Goal: Navigation & Orientation: Find specific page/section

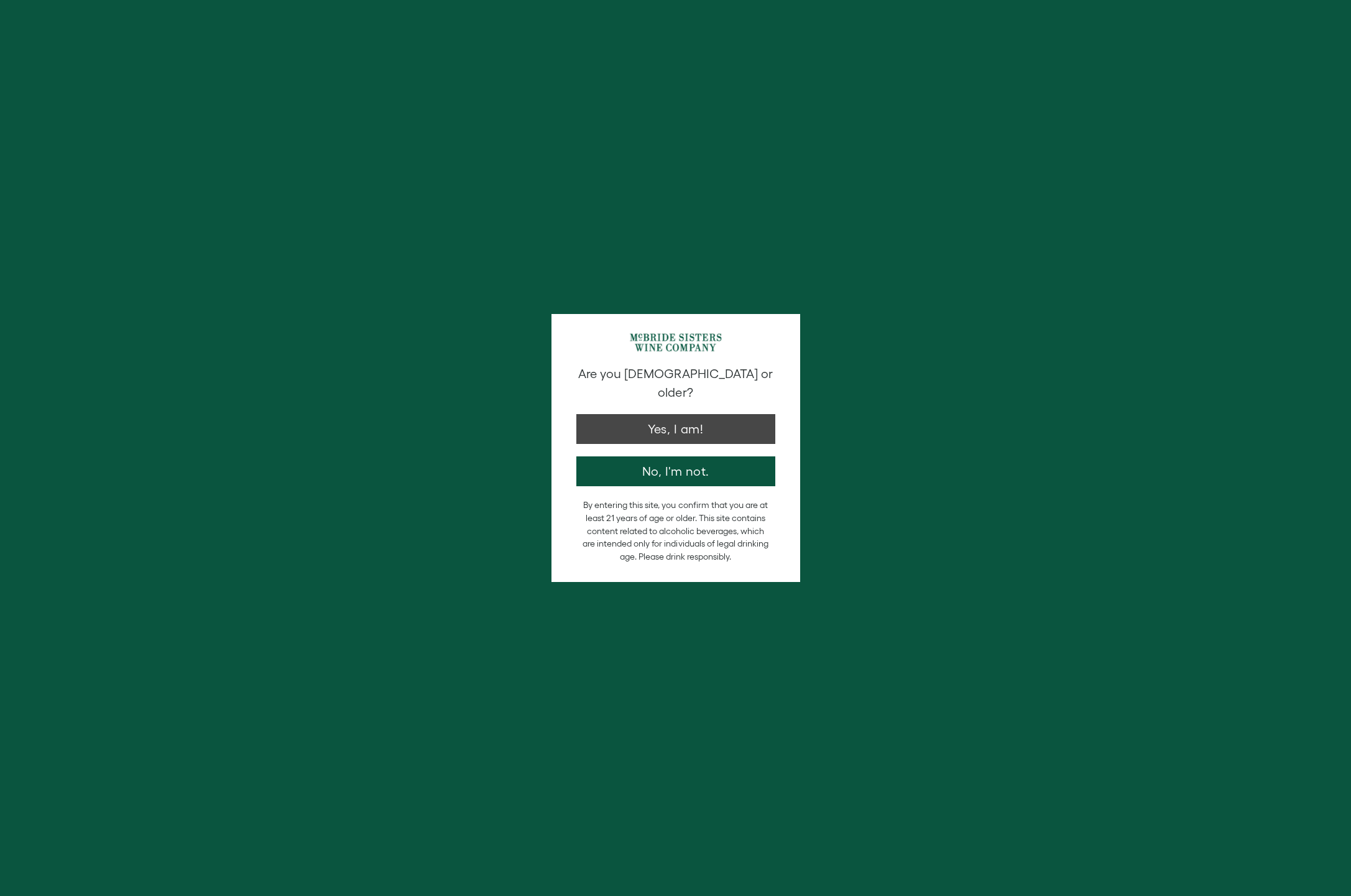
click at [702, 417] on button "Yes, I am!" at bounding box center [676, 429] width 199 height 30
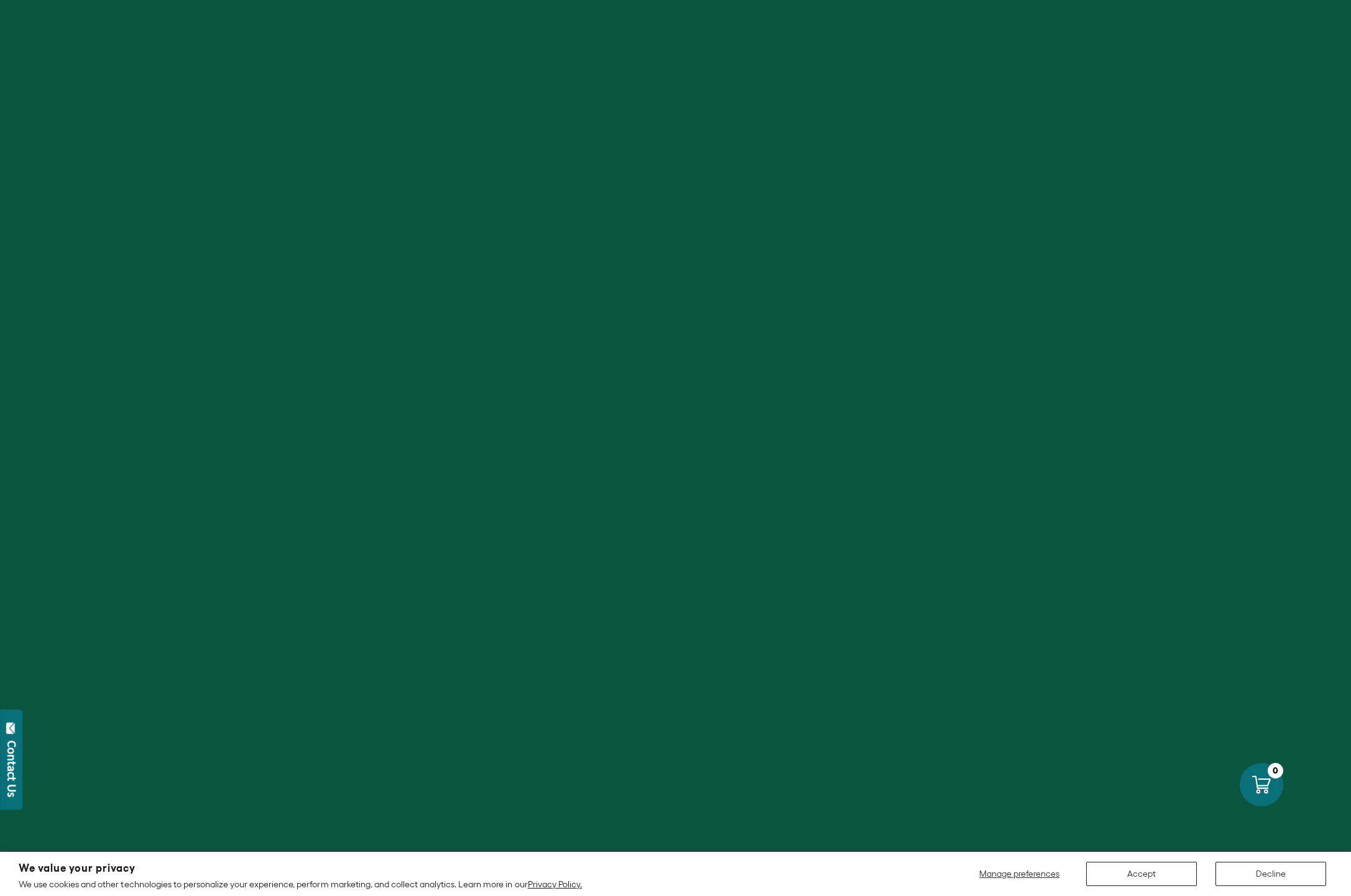
click at [1171, 877] on button "Accept" at bounding box center [1141, 873] width 111 height 24
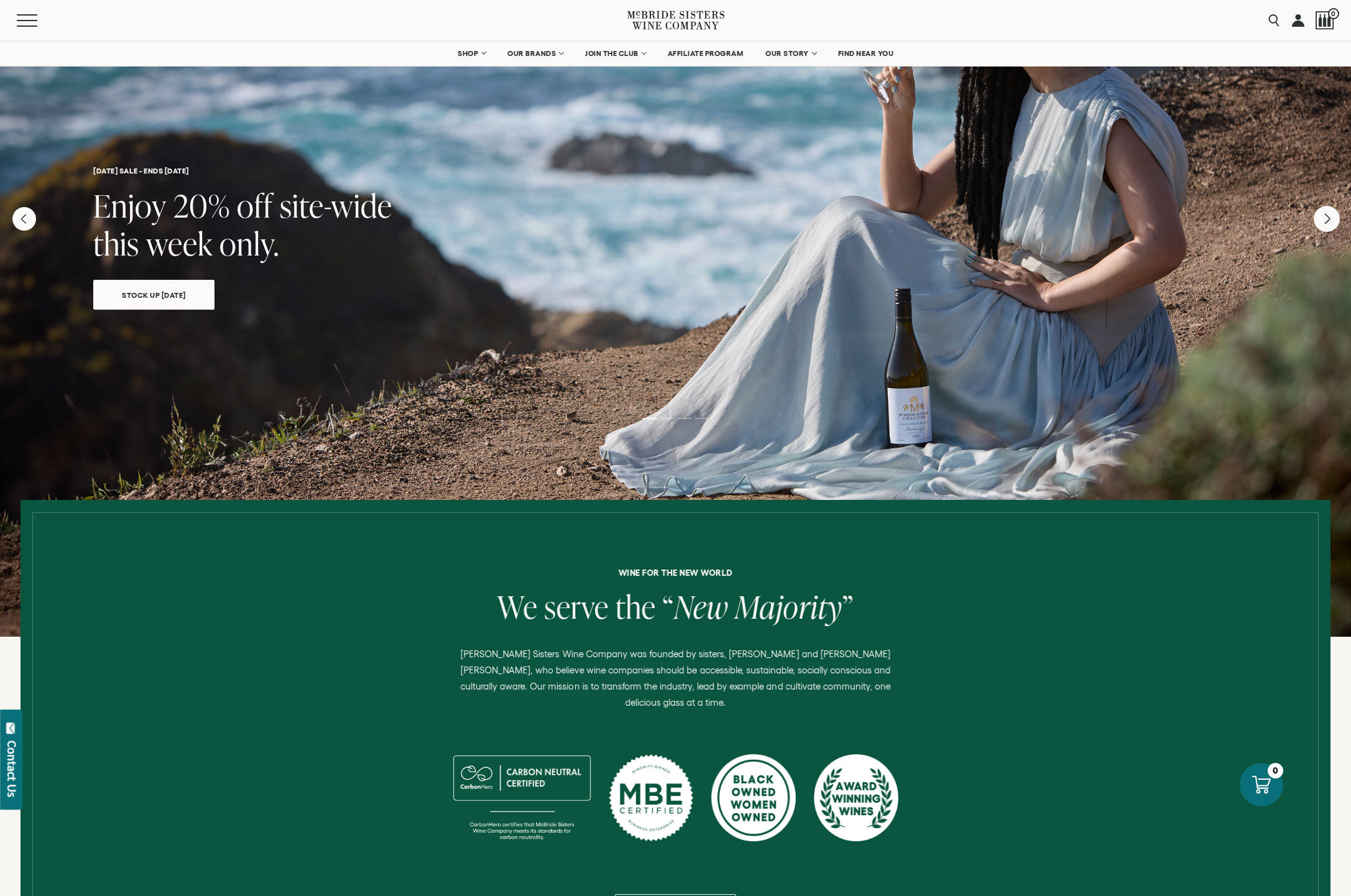
click at [1324, 222] on icon "Next" at bounding box center [1327, 219] width 26 height 26
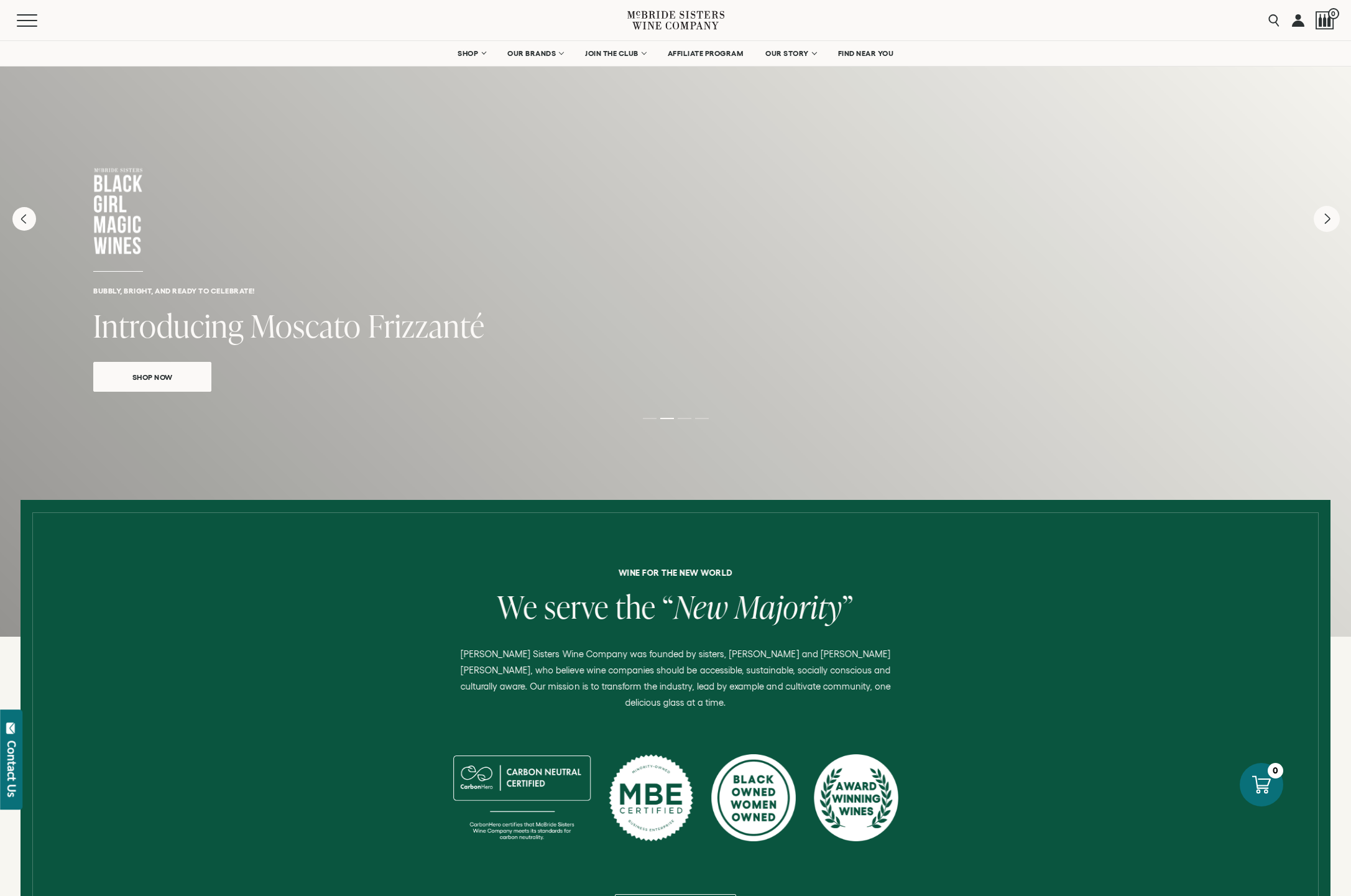
click at [1324, 222] on icon "Next" at bounding box center [1327, 219] width 26 height 26
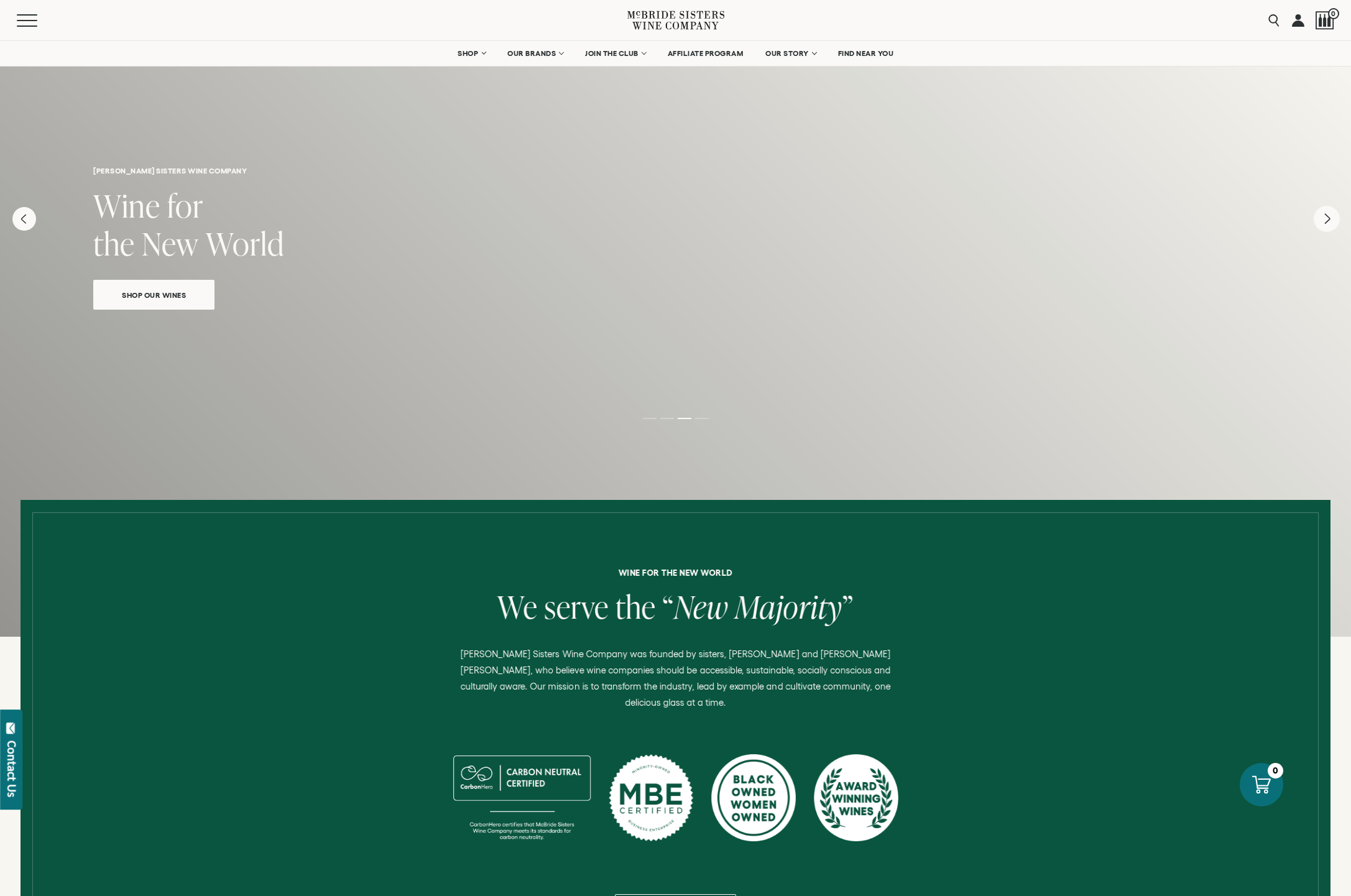
click at [1324, 222] on icon "Next" at bounding box center [1327, 219] width 26 height 26
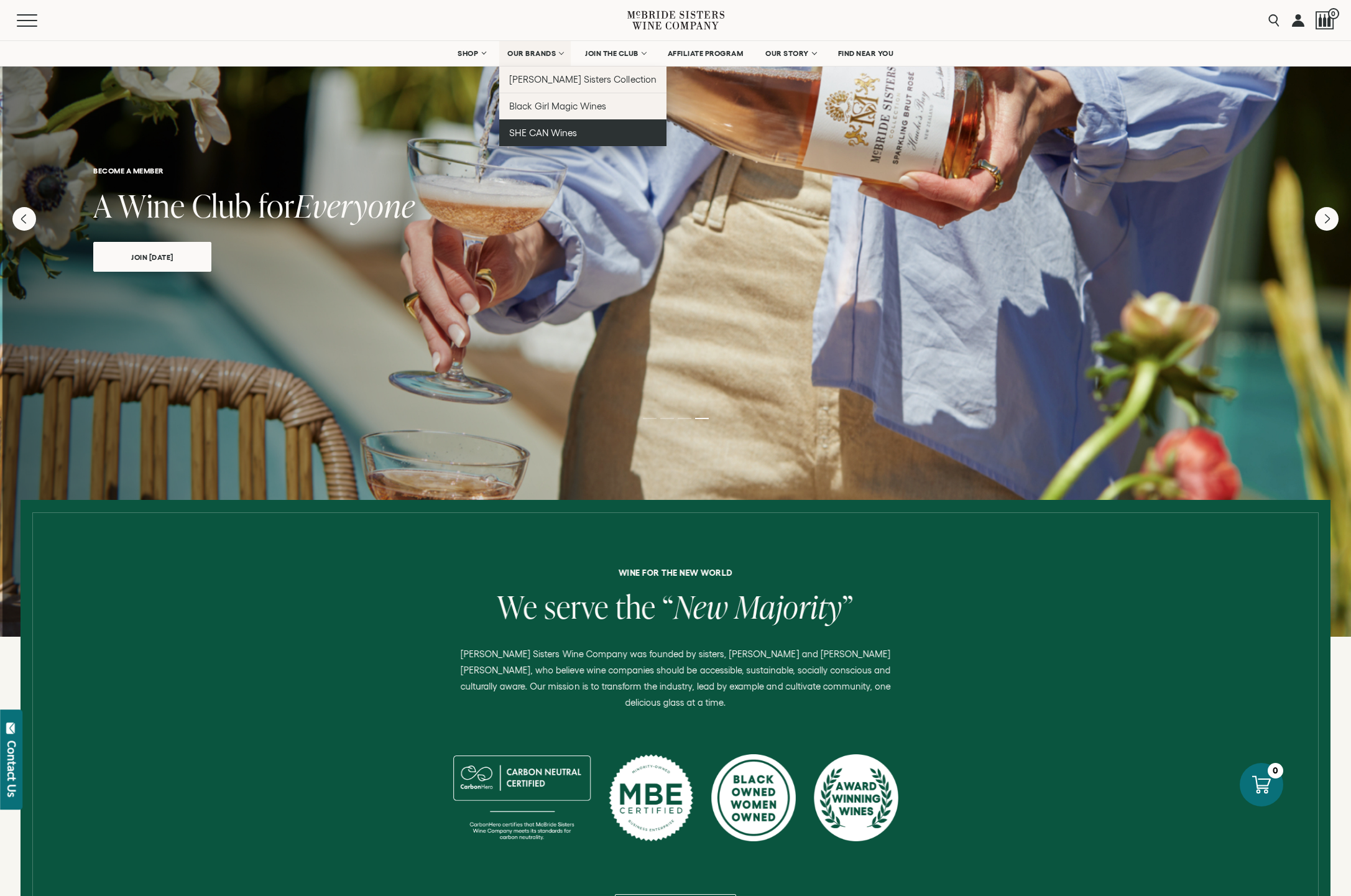
click at [529, 130] on span "SHE CAN Wines" at bounding box center [544, 133] width 68 height 11
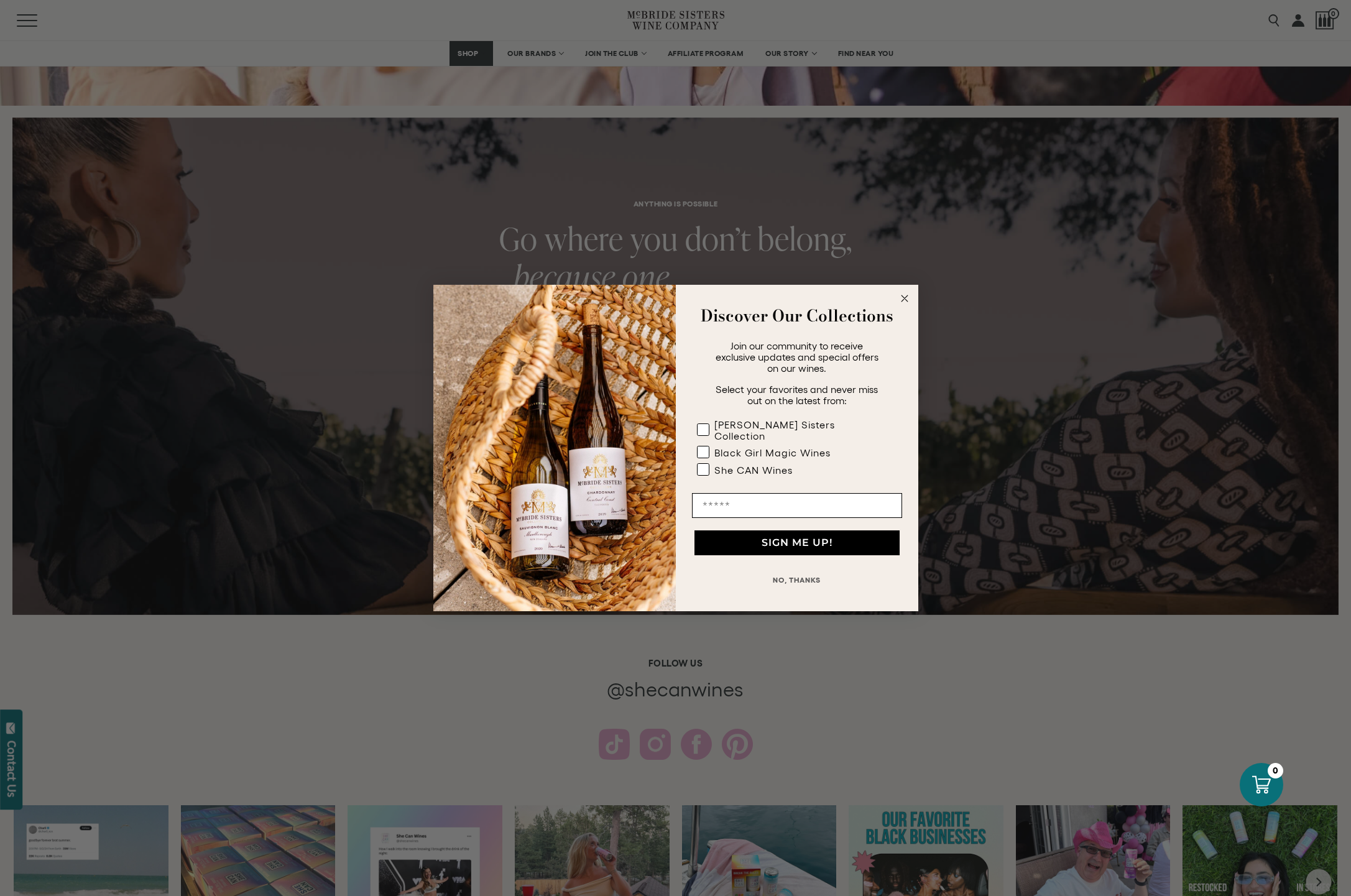
scroll to position [1731, 0]
click at [905, 300] on circle "Close dialog" at bounding box center [905, 299] width 15 height 15
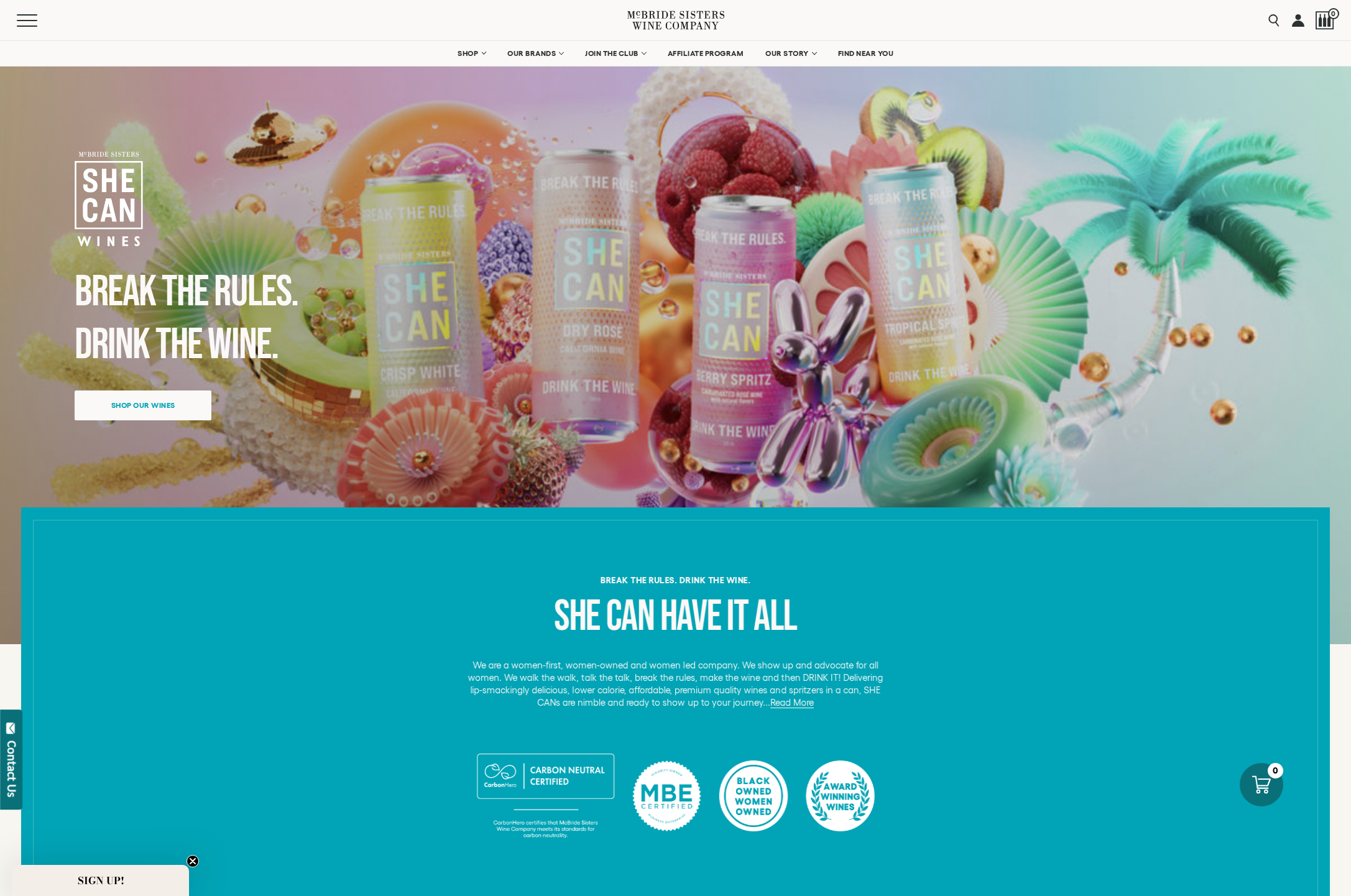
scroll to position [0, 0]
click at [697, 18] on icon at bounding box center [676, 20] width 97 height 36
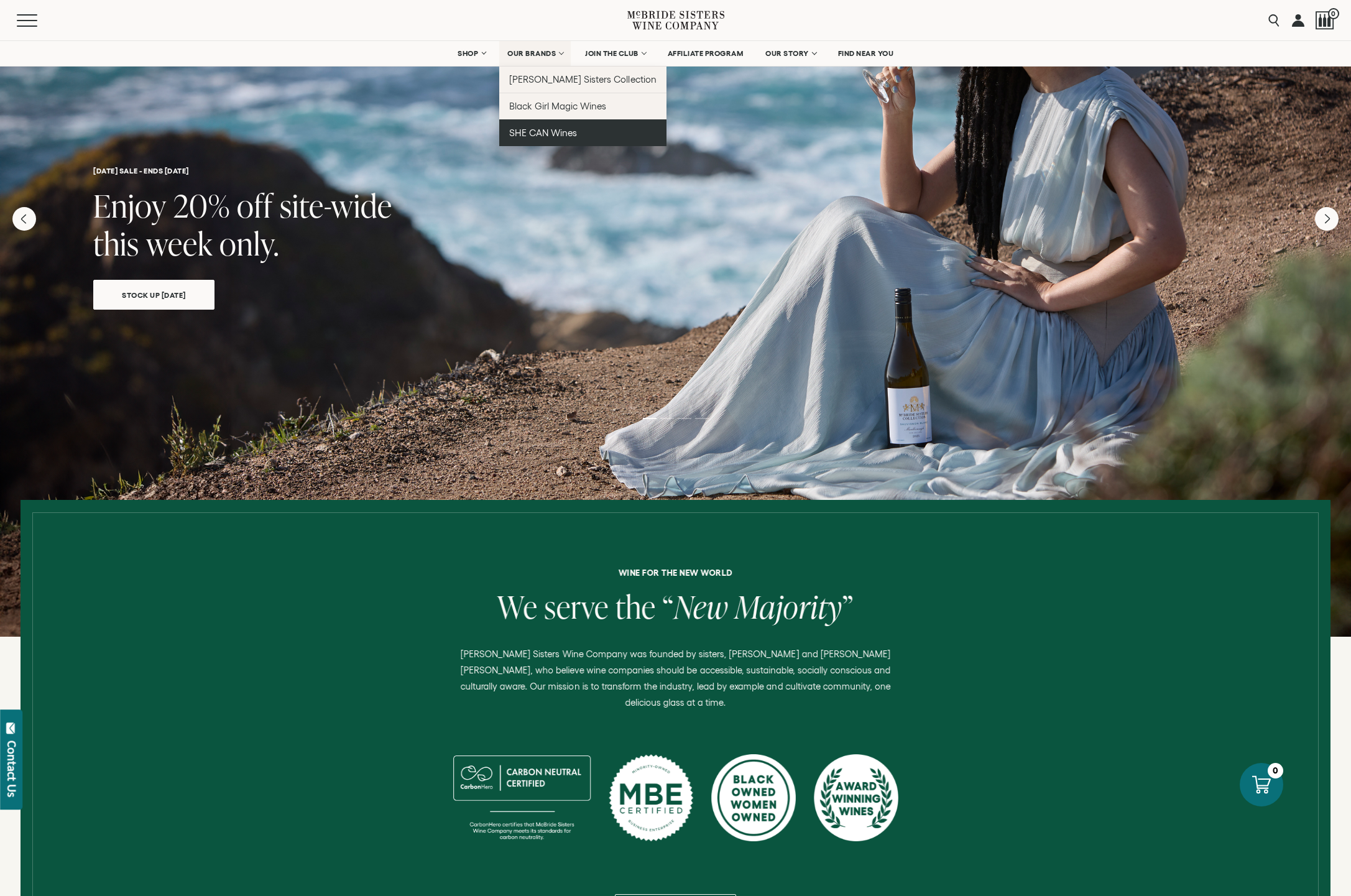
click at [534, 128] on span "SHE CAN Wines" at bounding box center [544, 133] width 68 height 11
